Goal: Task Accomplishment & Management: Use online tool/utility

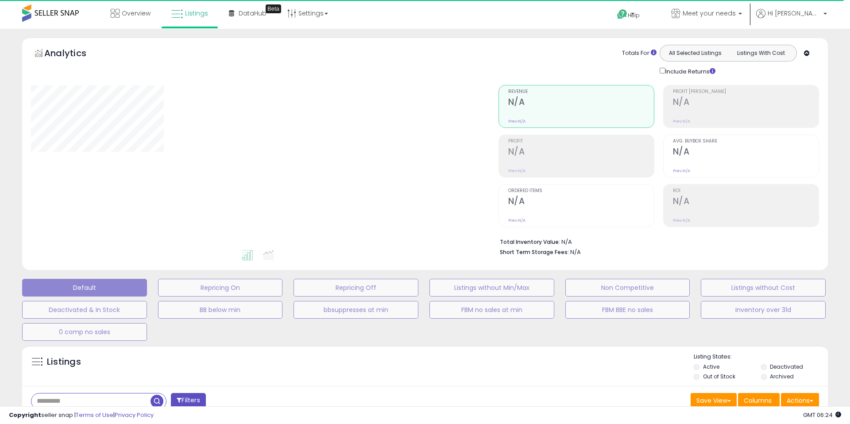
select select "**"
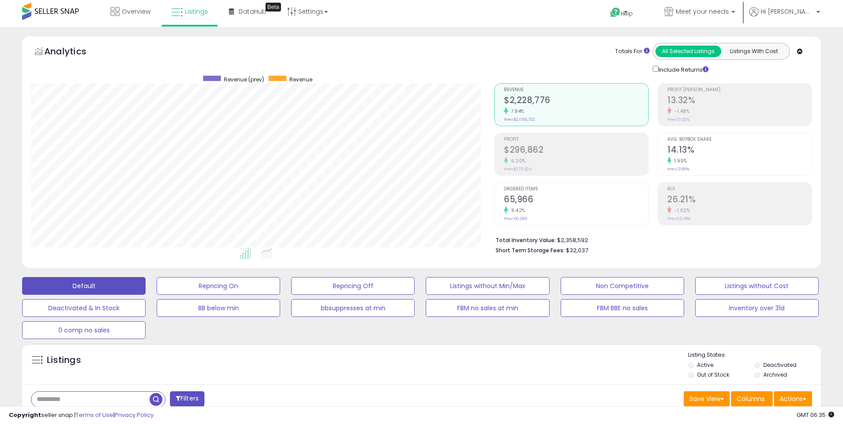
scroll to position [182, 463]
click at [784, 400] on button "Actions" at bounding box center [793, 398] width 38 height 15
drag, startPoint x: 803, startPoint y: 397, endPoint x: 795, endPoint y: 393, distance: 9.3
click at [803, 397] on button "Actions" at bounding box center [793, 398] width 38 height 15
click at [796, 399] on button "Actions" at bounding box center [793, 398] width 38 height 15
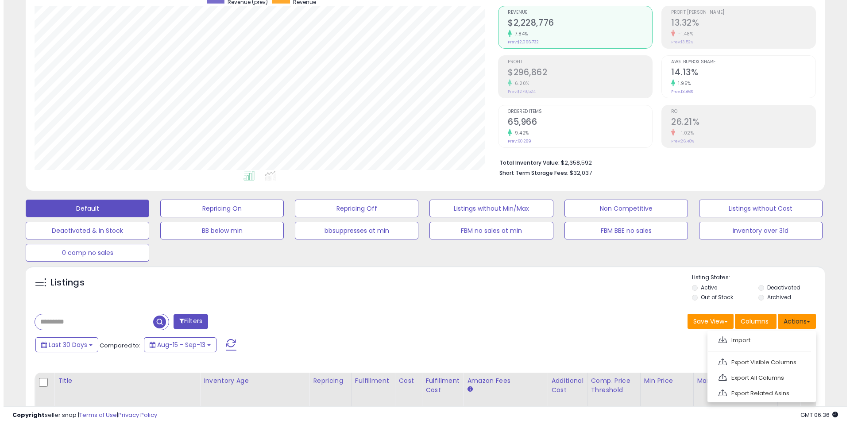
scroll to position [178, 0]
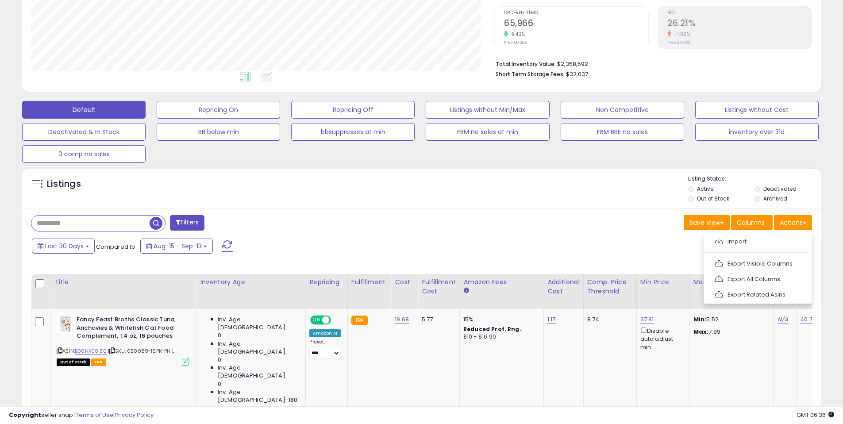
click at [770, 251] on ul "Import Export Visible Columns Export All Columns Export Related Asins" at bounding box center [758, 267] width 108 height 71
click at [795, 227] on button "Actions" at bounding box center [793, 222] width 38 height 15
click at [766, 242] on link "Import" at bounding box center [757, 242] width 97 height 14
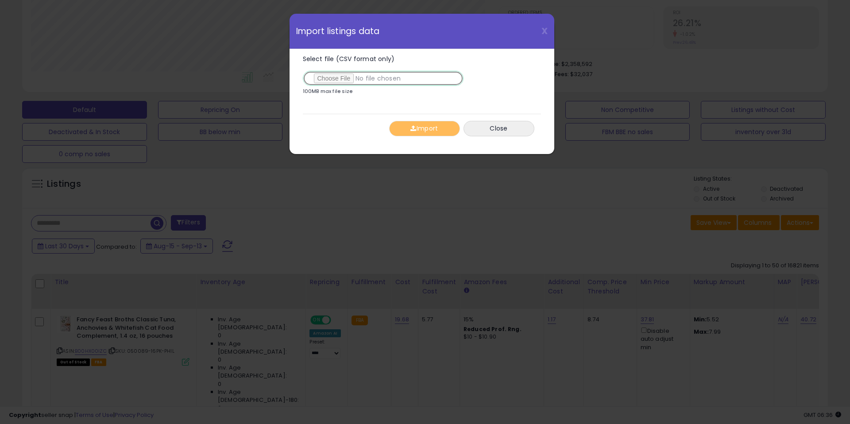
click at [340, 77] on input "Select file (CSV format only)" at bounding box center [383, 78] width 161 height 15
type input "**********"
click at [411, 126] on span "button" at bounding box center [413, 128] width 6 height 6
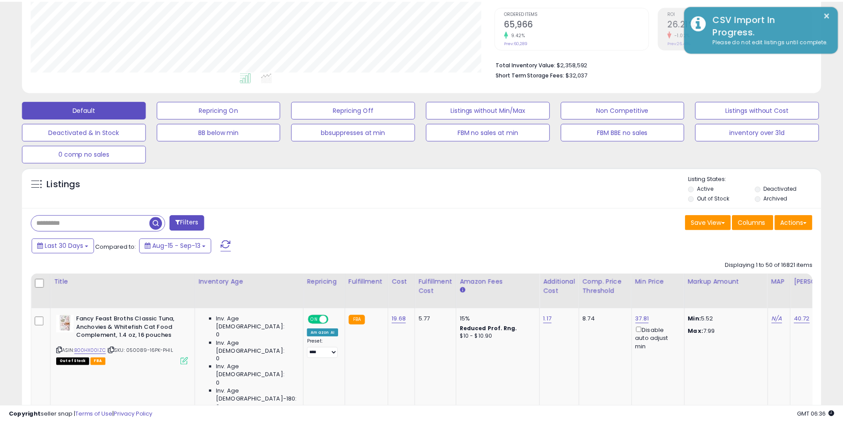
scroll to position [442502, 442220]
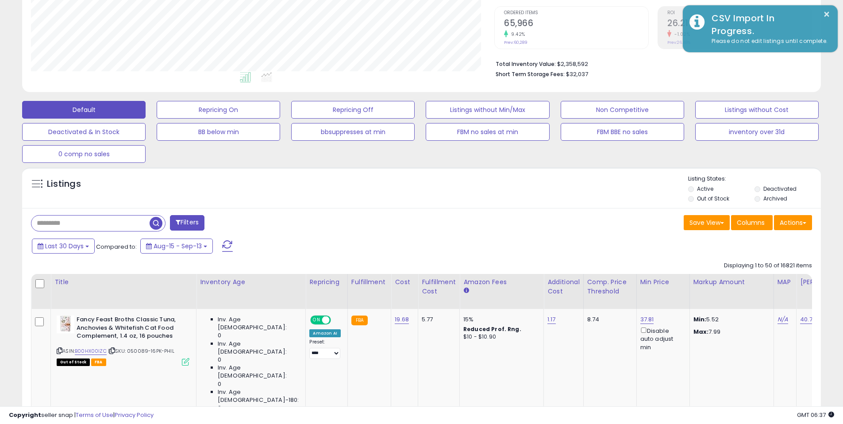
click at [537, 226] on div "Save View Save As New View Update Current View Columns Actions Import Export Vi…" at bounding box center [621, 223] width 398 height 17
click at [494, 229] on div "Save View Save As New View Update Current View Columns Actions Import Export Vi…" at bounding box center [621, 223] width 398 height 17
click at [492, 229] on div "Save View Save As New View Update Current View Columns Actions Import Export Vi…" at bounding box center [621, 223] width 398 height 17
click at [475, 232] on div "Save View Save As New View Update Current View Columns Actions Import Export Vi…" at bounding box center [621, 223] width 398 height 17
click at [474, 221] on div "Save View Save As New View Update Current View Columns Actions Import Export Vi…" at bounding box center [621, 223] width 398 height 17
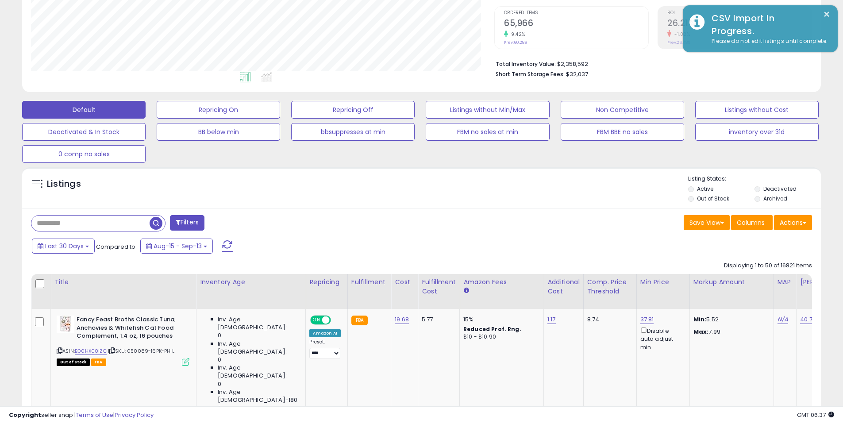
click at [446, 215] on div "Save View Save As New View Update Current View Columns Actions Import Export Vi…" at bounding box center [621, 223] width 398 height 17
click at [423, 205] on div "Listings Active" at bounding box center [421, 187] width 799 height 41
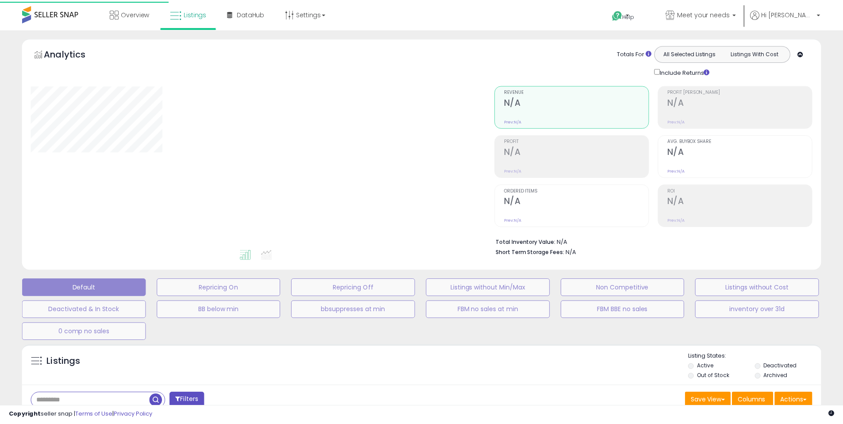
scroll to position [147, 0]
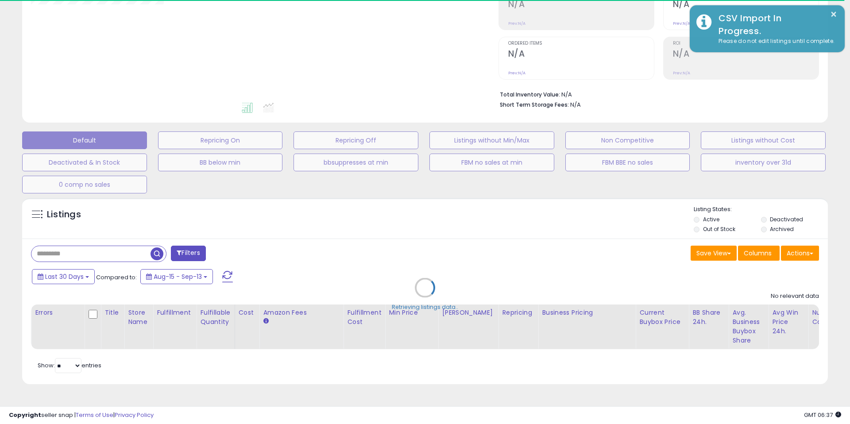
select select "**"
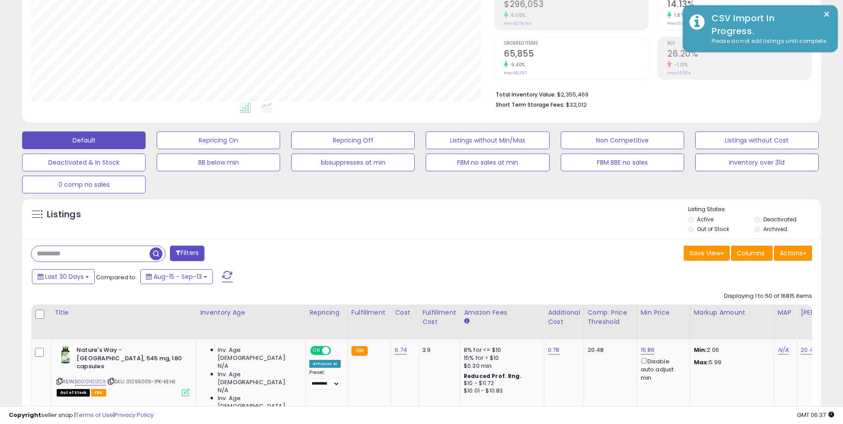
scroll to position [182, 463]
drag, startPoint x: 363, startPoint y: 224, endPoint x: 354, endPoint y: 221, distance: 10.1
click at [354, 221] on div "Listings" at bounding box center [421, 220] width 799 height 30
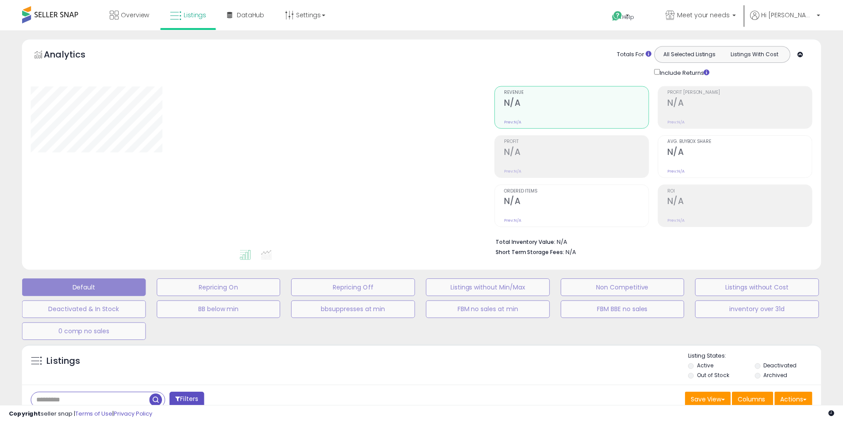
scroll to position [147, 0]
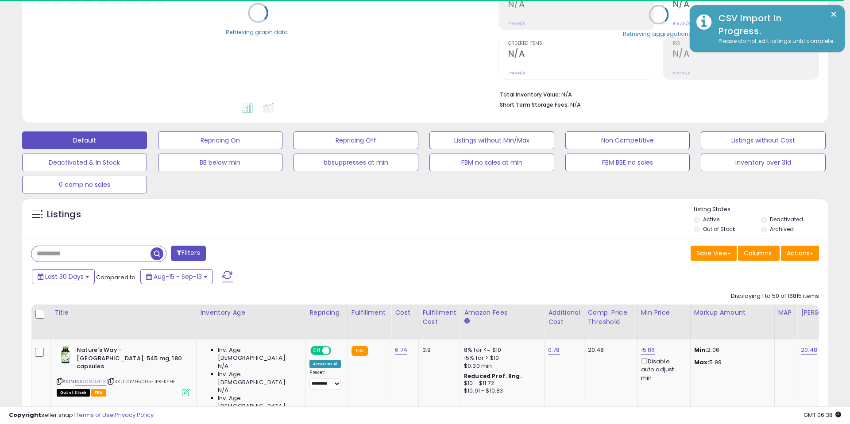
select select "**"
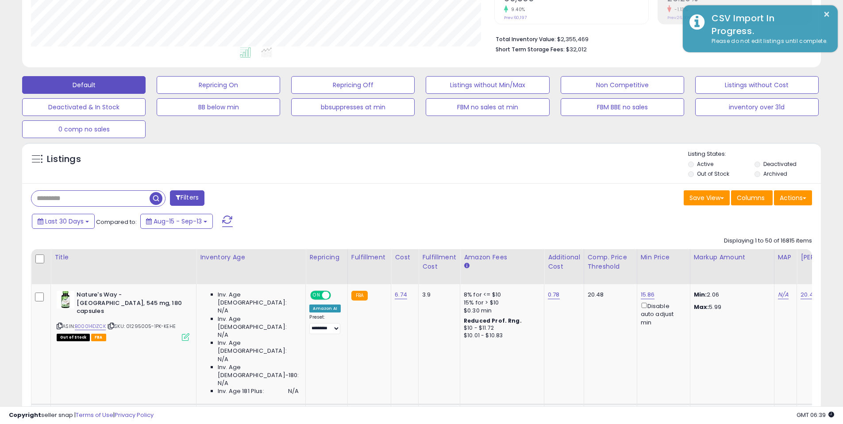
scroll to position [251, 0]
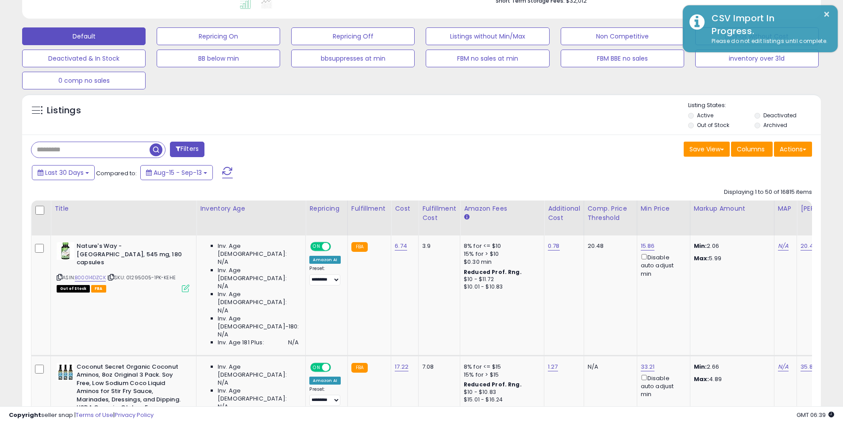
click at [427, 151] on div "Save View Save As New View Update Current View Columns Actions Import Export Vi…" at bounding box center [621, 150] width 398 height 17
click at [422, 142] on div "Filters Save View Save As New View Update Current View" at bounding box center [421, 151] width 795 height 18
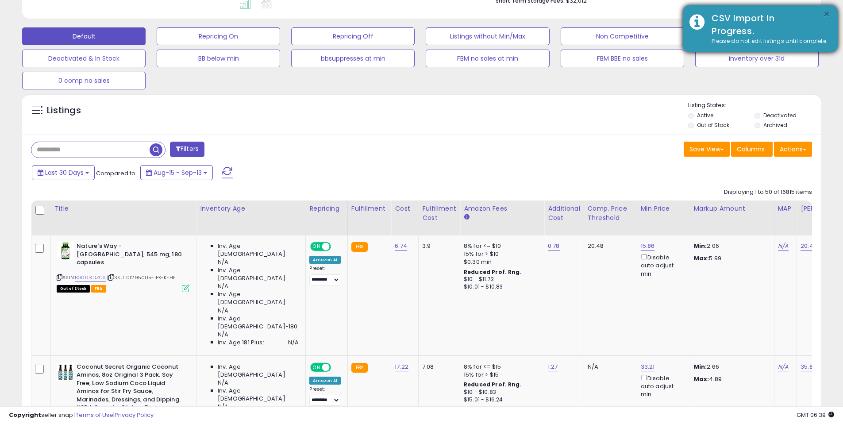
click at [825, 15] on button "×" at bounding box center [826, 14] width 7 height 11
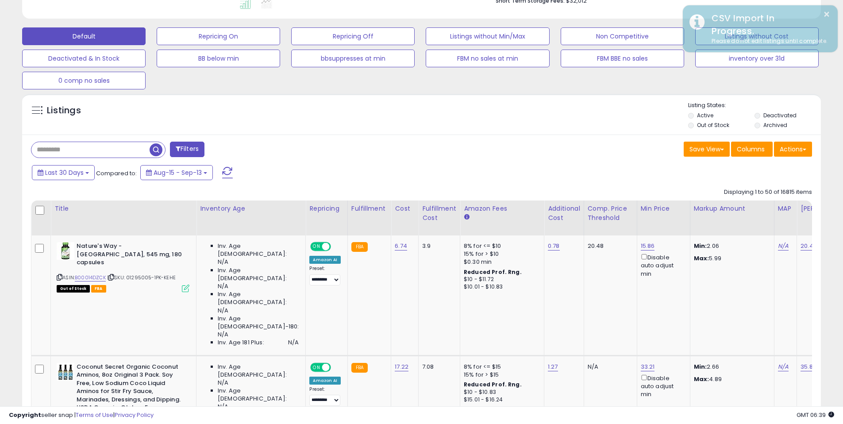
click at [503, 144] on div "Save View Save As New View Update Current View Columns Actions Import Export Vi…" at bounding box center [621, 150] width 398 height 17
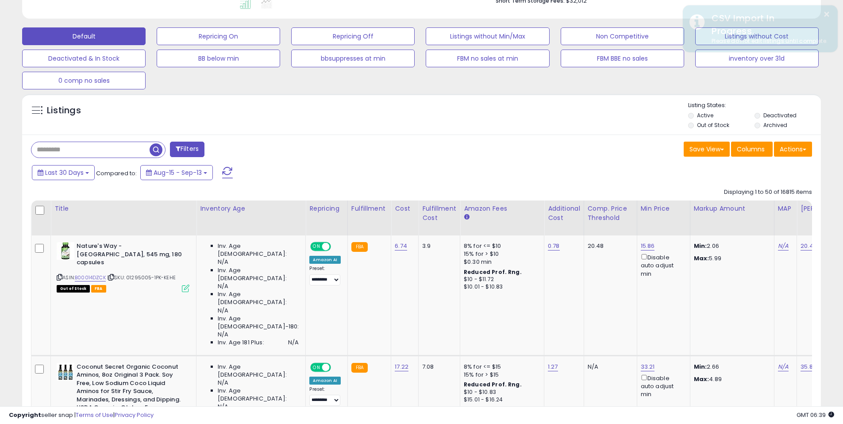
click at [506, 122] on div "Listings" at bounding box center [421, 116] width 799 height 30
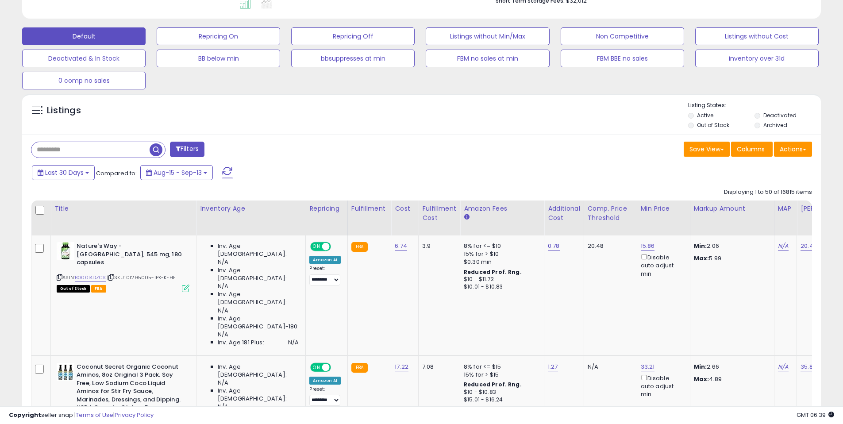
click at [503, 119] on div "Listings" at bounding box center [421, 116] width 799 height 30
click at [478, 147] on div "Save View Save As New View Update Current View Columns Actions Import Export Vi…" at bounding box center [621, 150] width 398 height 17
click at [493, 133] on div "Listings Active" at bounding box center [421, 114] width 799 height 41
click at [456, 124] on div "Listings" at bounding box center [421, 116] width 799 height 30
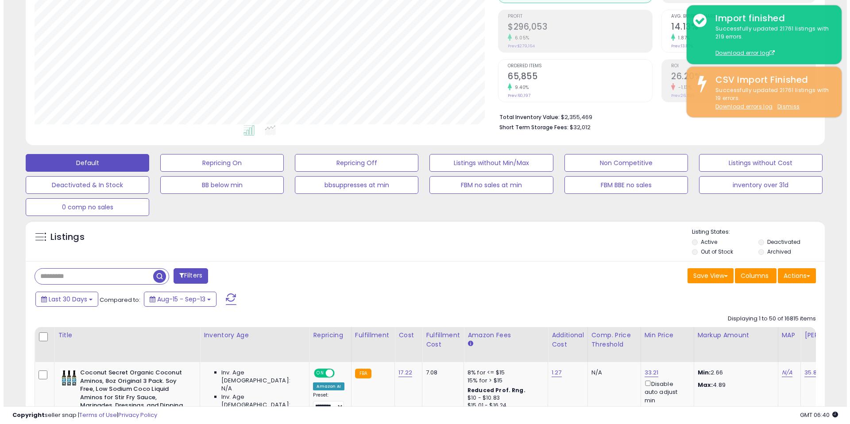
scroll to position [117, 0]
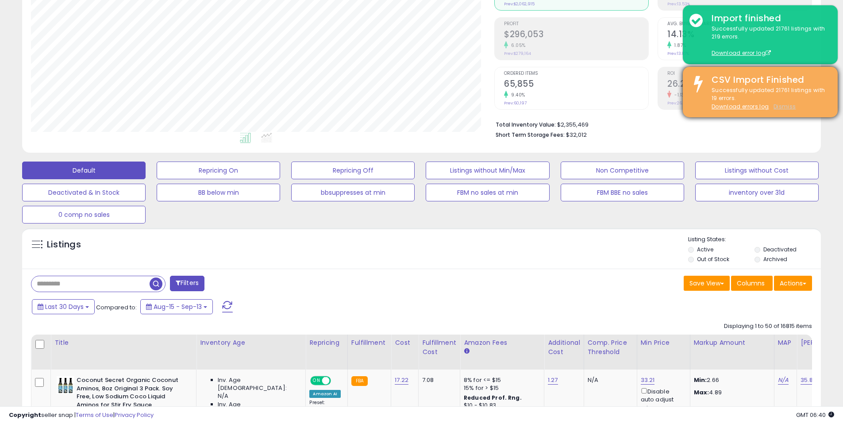
click at [783, 109] on u "Dismiss" at bounding box center [785, 107] width 22 height 8
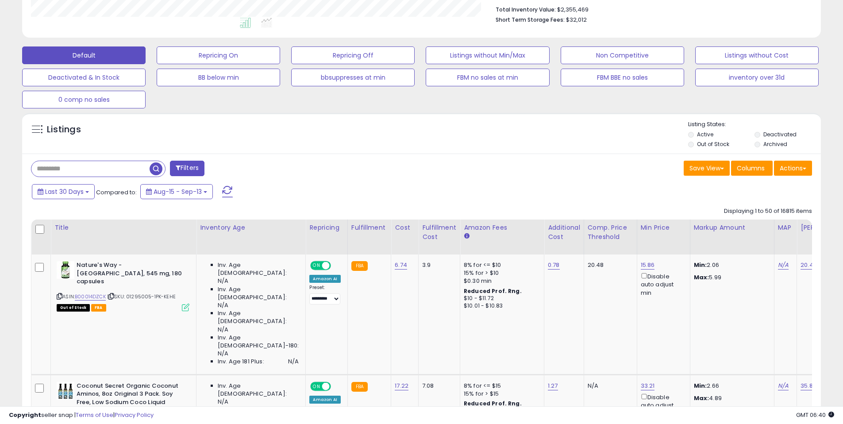
scroll to position [182, 463]
click at [784, 169] on button "Actions" at bounding box center [793, 168] width 38 height 15
click at [503, 189] on div "Last 30 Days Compared to: Aug-15 - Sep-13" at bounding box center [323, 193] width 586 height 20
click at [248, 62] on button "Repricing On" at bounding box center [219, 55] width 124 height 18
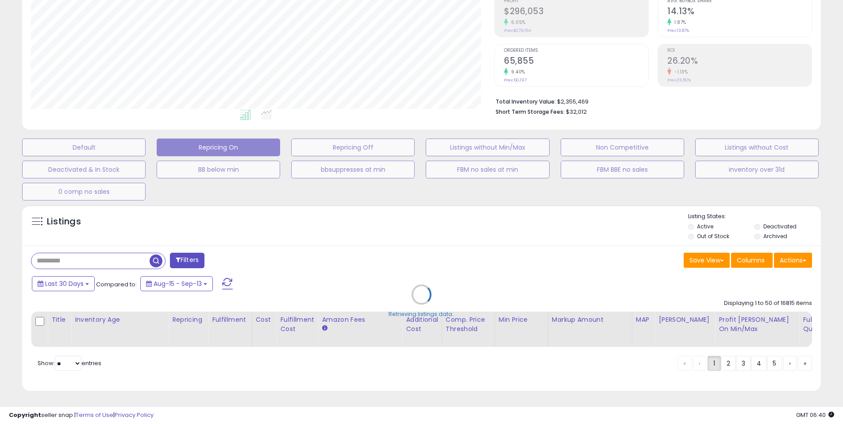
scroll to position [182, 467]
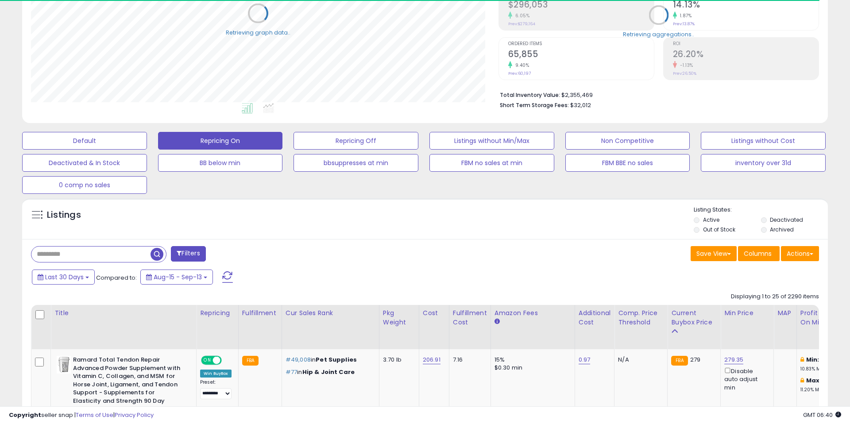
select select "**"
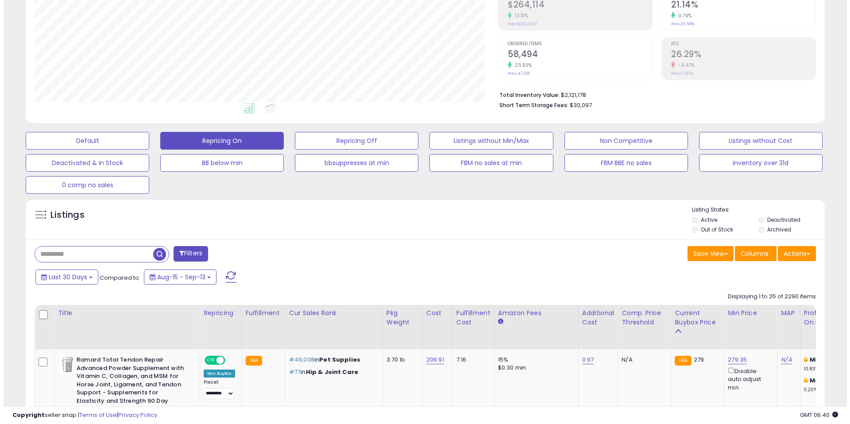
scroll to position [182, 463]
click at [566, 250] on div "Save View Save As New View Columns Actions [GEOGRAPHIC_DATA]" at bounding box center [621, 254] width 398 height 17
click at [542, 246] on div "Save View Save As New View Columns Actions [GEOGRAPHIC_DATA]" at bounding box center [621, 254] width 398 height 17
click at [183, 259] on button "Filters" at bounding box center [187, 253] width 35 height 15
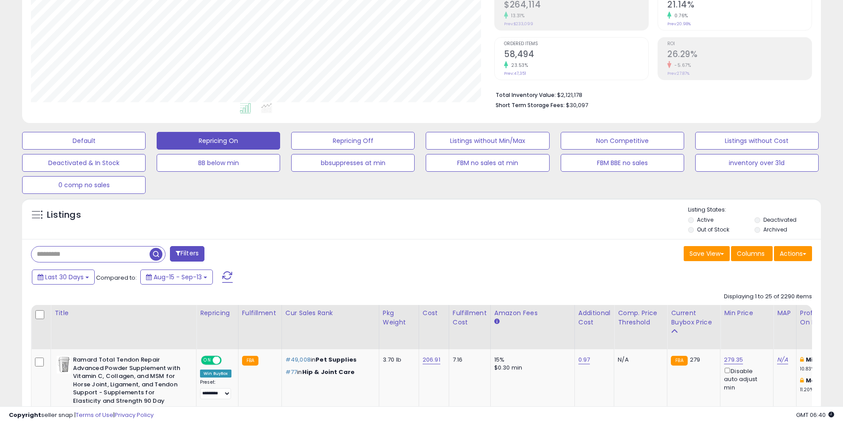
scroll to position [182, 467]
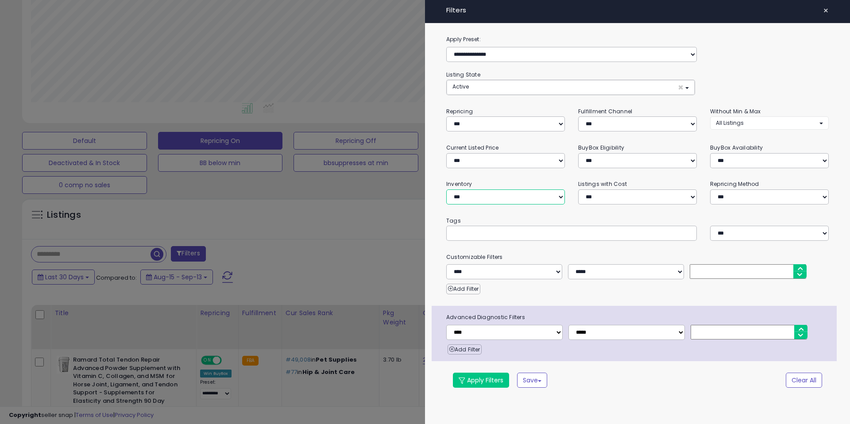
click at [523, 196] on select "**********" at bounding box center [505, 196] width 119 height 15
select select "********"
click at [446, 189] on select "**********" at bounding box center [505, 196] width 119 height 15
click at [526, 216] on small "Tags" at bounding box center [638, 221] width 396 height 10
click at [479, 382] on button "Apply Filters" at bounding box center [481, 380] width 56 height 15
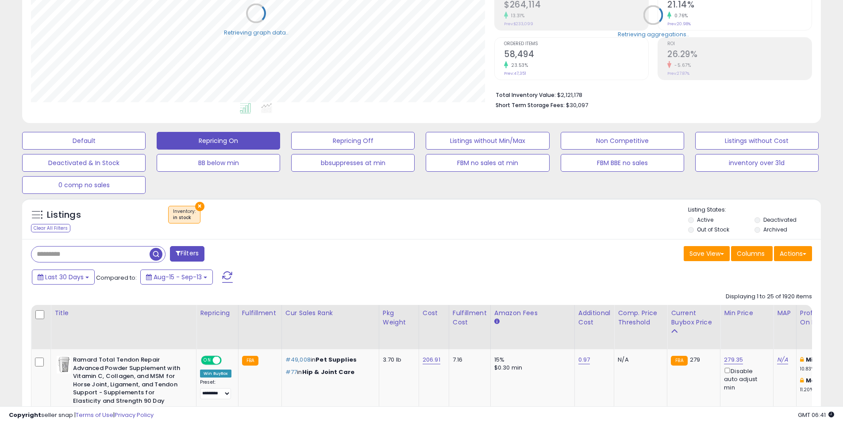
scroll to position [442502, 442220]
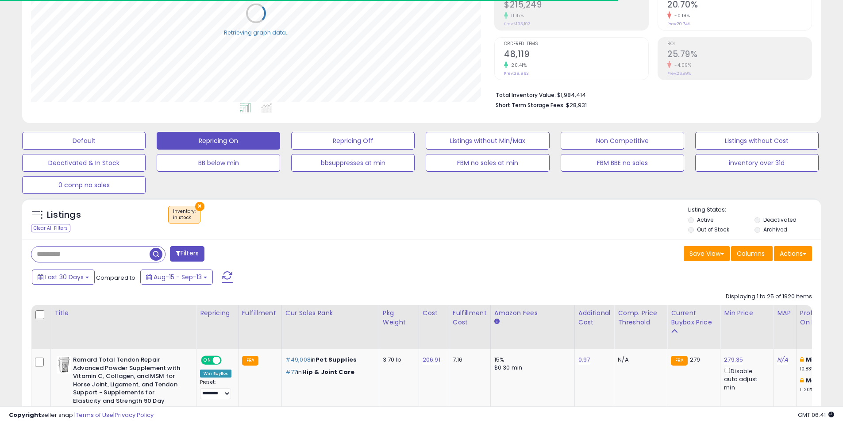
click at [614, 262] on div "Save View Save As New View Update Current View Columns Actions Import Export Vi…" at bounding box center [621, 254] width 398 height 17
click at [580, 248] on div "Save View Save As New View Update Current View Columns Actions Import Export Vi…" at bounding box center [621, 254] width 398 height 17
click at [588, 232] on div "Listings Clear All Filters × Inventory" at bounding box center [421, 221] width 799 height 30
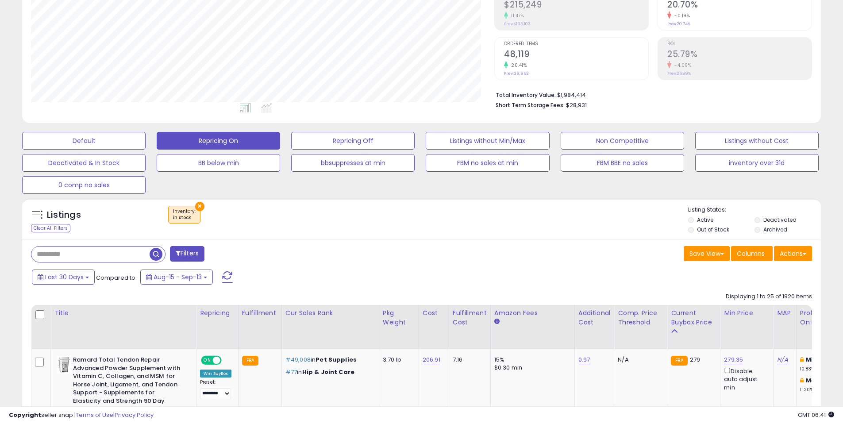
click at [547, 251] on div "Save View Save As New View Update Current View Columns Actions Import Export Vi…" at bounding box center [621, 254] width 398 height 17
click at [538, 238] on div "Listings Clear All Filters × Inventory in stock" at bounding box center [421, 218] width 799 height 41
click at [496, 236] on div "Listings Clear All Filters × Inventory in stock" at bounding box center [421, 218] width 799 height 41
click at [525, 232] on div "Listings Clear All Filters × Inventory" at bounding box center [421, 221] width 799 height 30
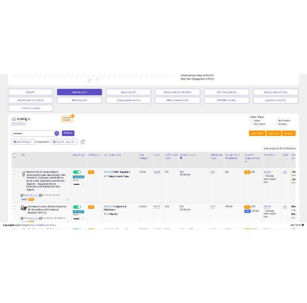
scroll to position [276, 0]
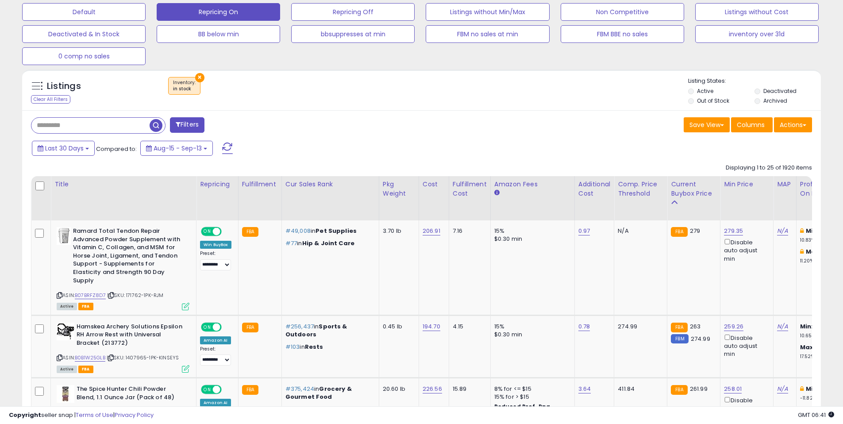
click at [797, 124] on button "Actions" at bounding box center [793, 124] width 38 height 15
click at [746, 169] on link "Export Visible Columns" at bounding box center [757, 166] width 97 height 14
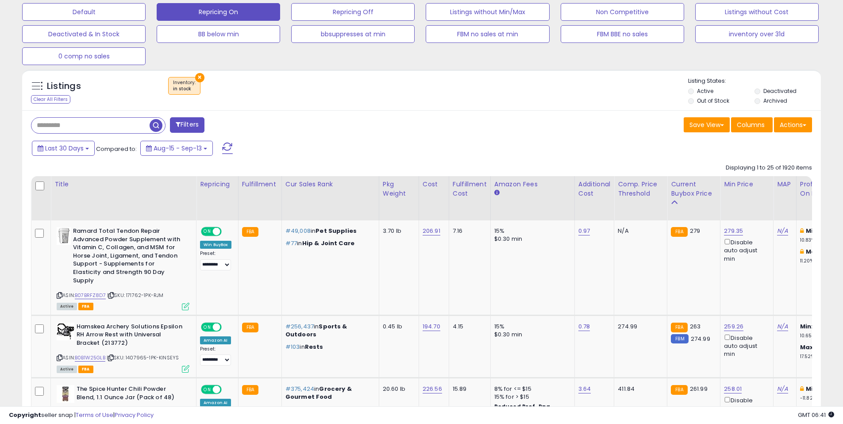
drag, startPoint x: 552, startPoint y: 154, endPoint x: 541, endPoint y: 151, distance: 11.5
click at [552, 154] on div "Last 30 Days Compared to: Aug-15 - Sep-13" at bounding box center [323, 149] width 586 height 20
click at [512, 142] on div "Last 30 Days Compared to: Aug-15 - Sep-13" at bounding box center [323, 149] width 586 height 20
click at [520, 125] on div "Save View Save As New View Update Current View Columns Actions Import Export Vi…" at bounding box center [621, 125] width 398 height 17
click at [531, 140] on div "Last 30 Days Compared to: Aug-15 - Sep-13" at bounding box center [323, 149] width 586 height 20
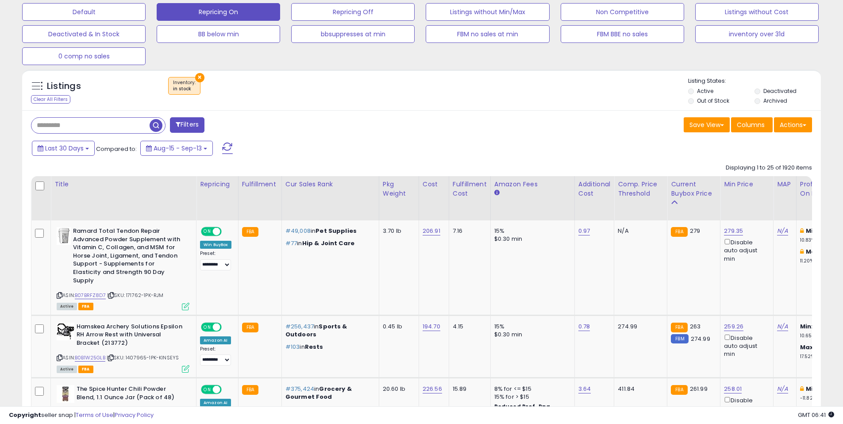
click at [583, 132] on div "Save View Save As New View Update Current View Columns Actions Import Export Vi…" at bounding box center [621, 125] width 398 height 17
click at [543, 120] on div "Save View Save As New View Update Current View Columns Actions Import Export Vi…" at bounding box center [621, 125] width 398 height 17
click at [535, 140] on div "Last 30 Days Compared to: Aug-15 - Sep-13" at bounding box center [323, 149] width 586 height 20
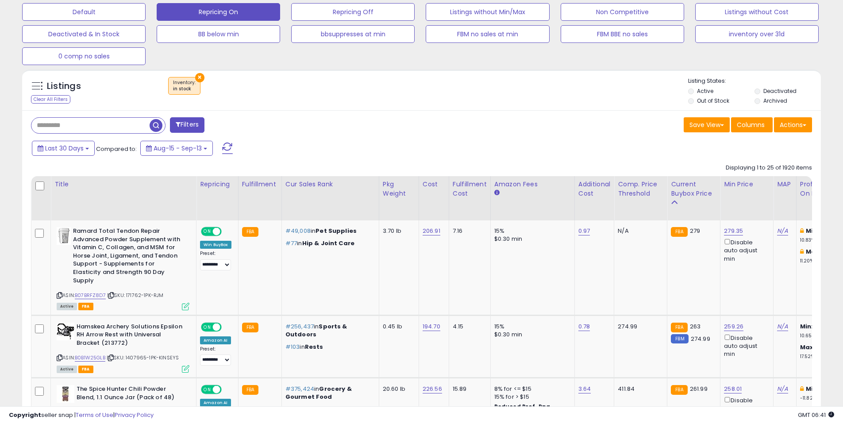
click at [573, 131] on div "Save View Save As New View Update Current View Columns Actions Import Export Vi…" at bounding box center [621, 125] width 398 height 17
click at [571, 126] on div "Save View Save As New View Update Current View Columns Actions Import Export Vi…" at bounding box center [621, 125] width 398 height 17
drag, startPoint x: 529, startPoint y: 145, endPoint x: 529, endPoint y: 135, distance: 9.7
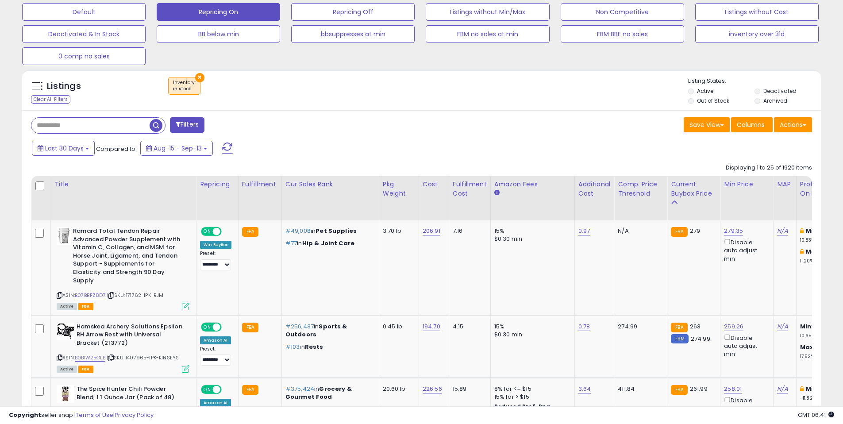
click at [529, 145] on div "Last 30 Days Compared to: Aug-15 - Sep-13" at bounding box center [323, 149] width 586 height 20
click at [569, 126] on div "Save View Save As New View Update Current View Columns Actions Import Export Vi…" at bounding box center [621, 125] width 398 height 17
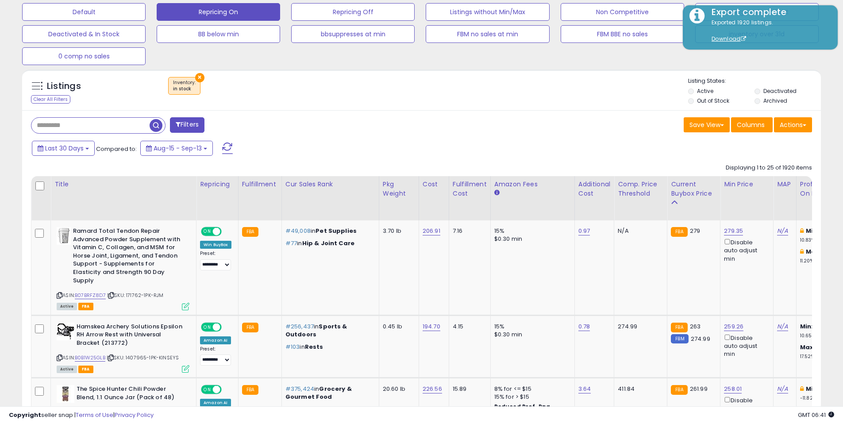
click at [555, 131] on div "Save View Save As New View Update Current View Columns Actions Import Export Vi…" at bounding box center [621, 125] width 398 height 17
click at [555, 129] on div "Save View Save As New View Update Current View Columns Actions Import Export Vi…" at bounding box center [621, 125] width 398 height 17
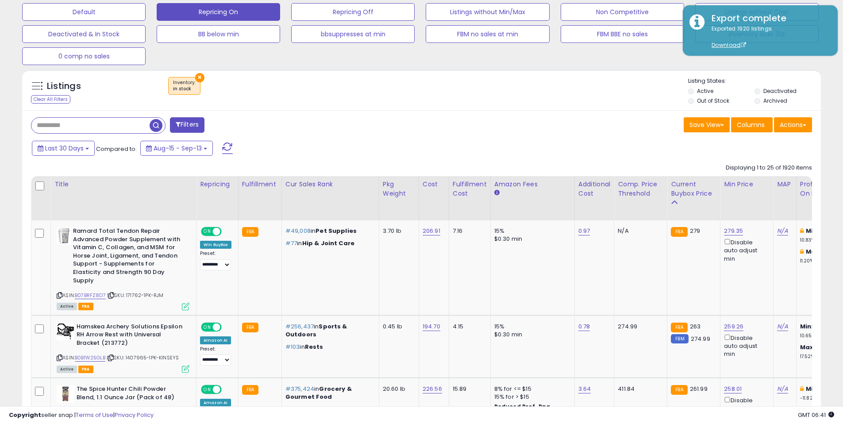
click at [518, 125] on div "Save View Save As New View Update Current View Columns Actions Import Export Vi…" at bounding box center [621, 125] width 398 height 17
click at [554, 127] on div "Save View Save As New View Update Current View Columns Actions Import Export Vi…" at bounding box center [621, 125] width 398 height 17
click at [556, 122] on div "Save View Save As New View Update Current View Columns Actions Import Export Vi…" at bounding box center [621, 125] width 398 height 17
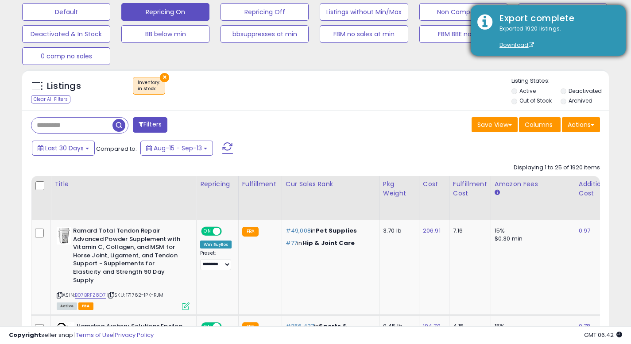
scroll to position [182, 340]
